Goal: Information Seeking & Learning: Learn about a topic

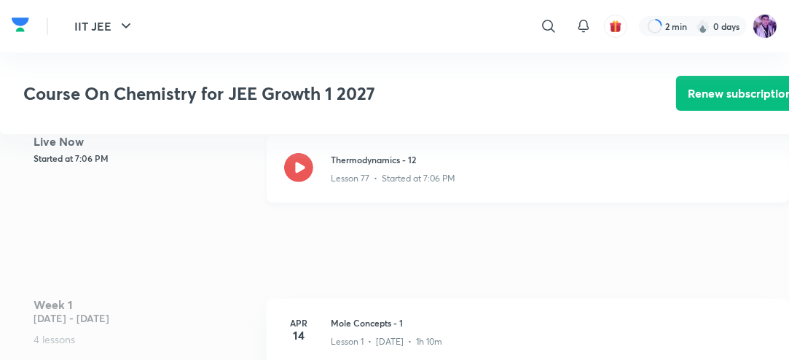
drag, startPoint x: 0, startPoint y: 0, endPoint x: 307, endPoint y: 160, distance: 346.1
click at [307, 160] on icon at bounding box center [298, 167] width 29 height 29
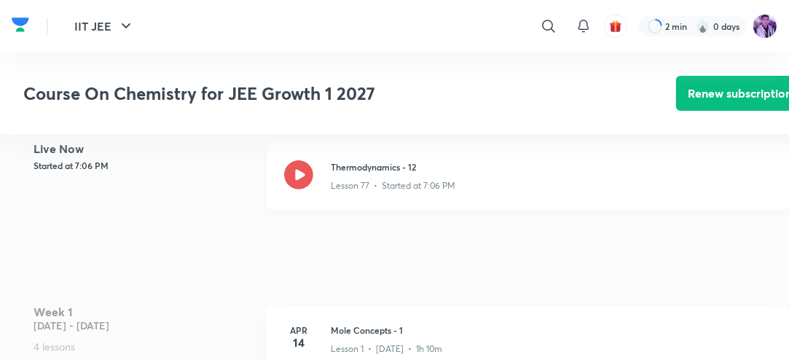
scroll to position [350, 0]
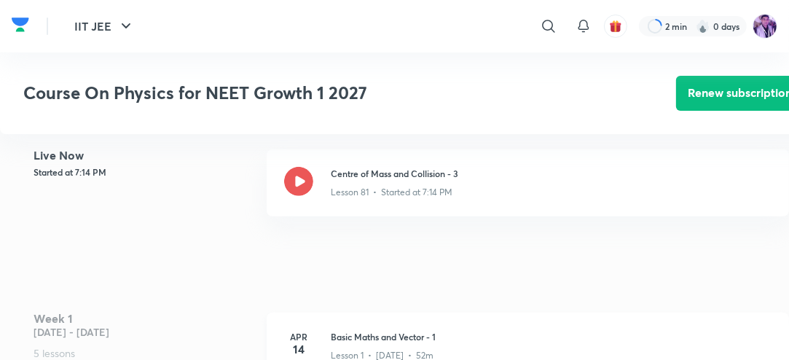
scroll to position [364, 0]
